Goal: Task Accomplishment & Management: Manage account settings

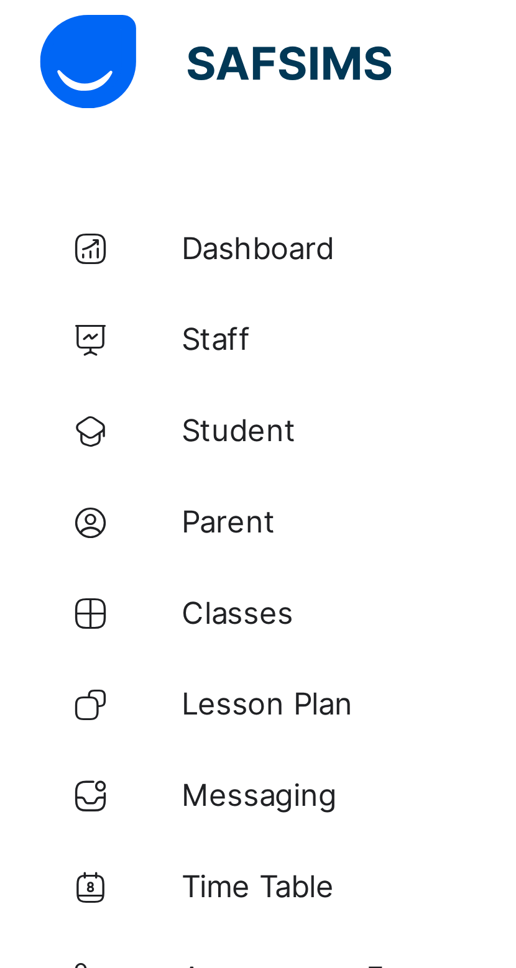
click at [64, 148] on span "Parent" at bounding box center [99, 149] width 99 height 10
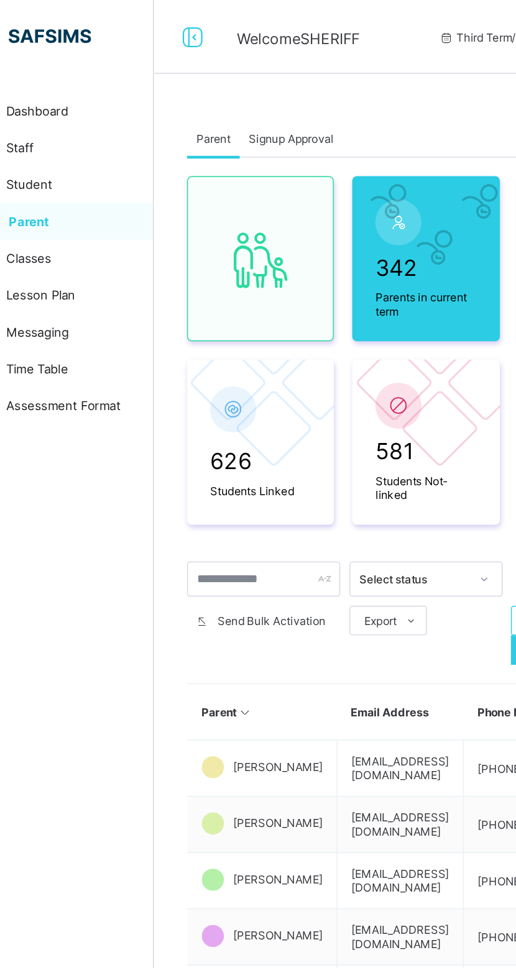
click at [244, 81] on div "Signup Approval" at bounding box center [242, 93] width 70 height 25
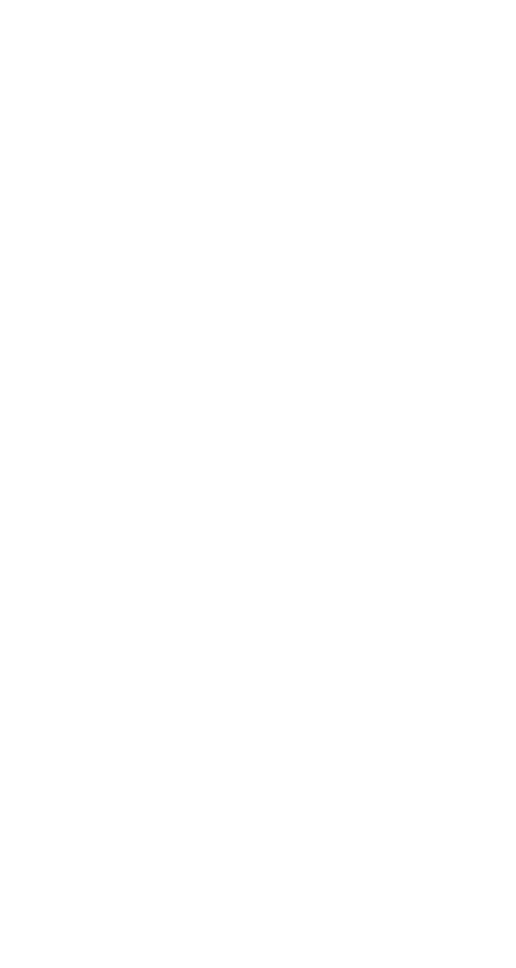
click at [483, 35] on span "Approve" at bounding box center [468, 38] width 29 height 9
click at [483, 36] on span "Approve" at bounding box center [468, 38] width 29 height 9
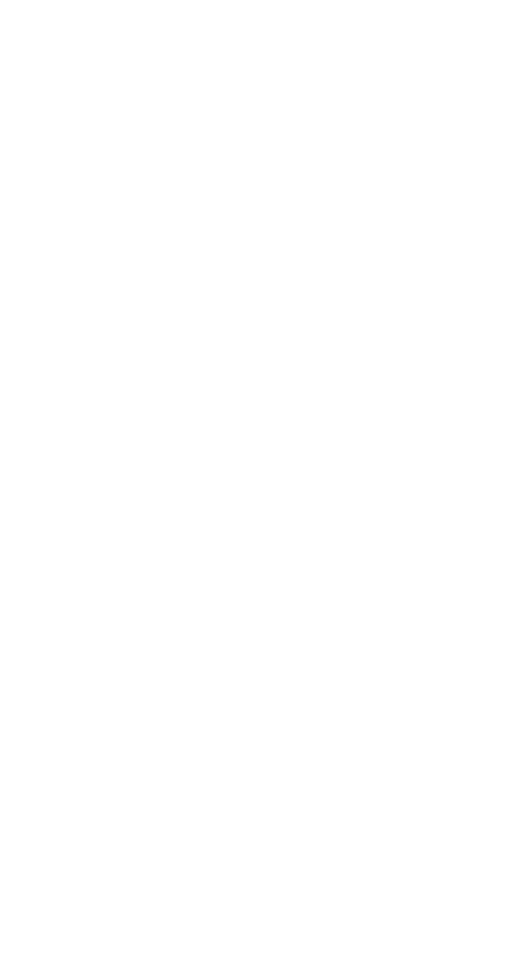
click at [483, 42] on span "Approve" at bounding box center [468, 38] width 29 height 9
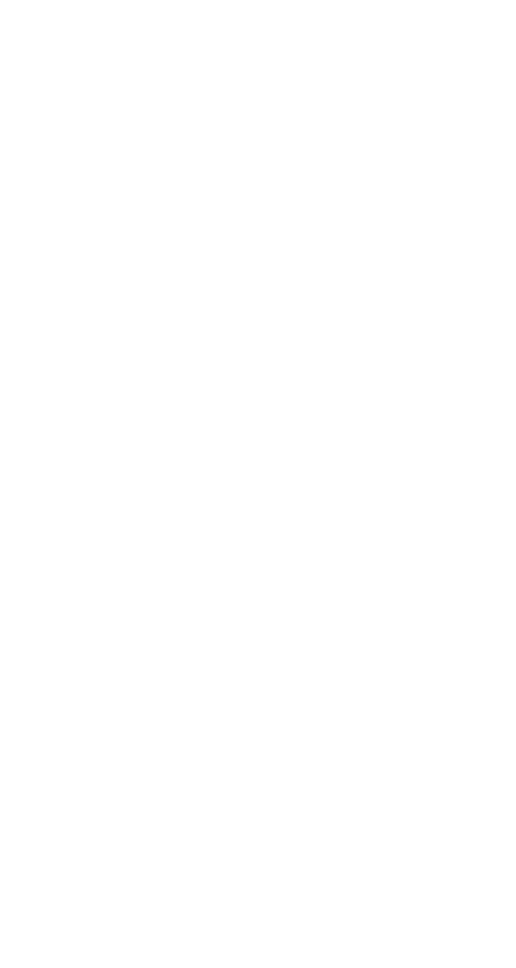
click at [515, 68] on html "Welcome SHERIFF Third Term / [DATE]-[DATE] SHERIFF SAKA [EMAIL_ADDRESS][DOMAIN_…" at bounding box center [258, 484] width 516 height 968
click at [497, 30] on span at bounding box center [490, 39] width 14 height 20
click at [483, 39] on span "Approve" at bounding box center [468, 38] width 29 height 9
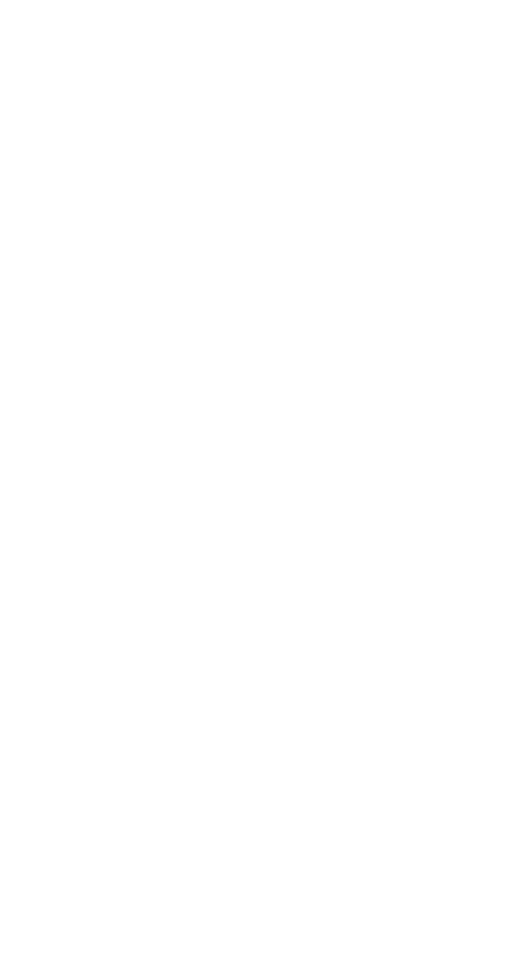
click at [497, 47] on div "Approve" at bounding box center [471, 39] width 52 height 20
click at [483, 41] on span "Approve" at bounding box center [468, 38] width 29 height 9
